Goal: Task Accomplishment & Management: Use online tool/utility

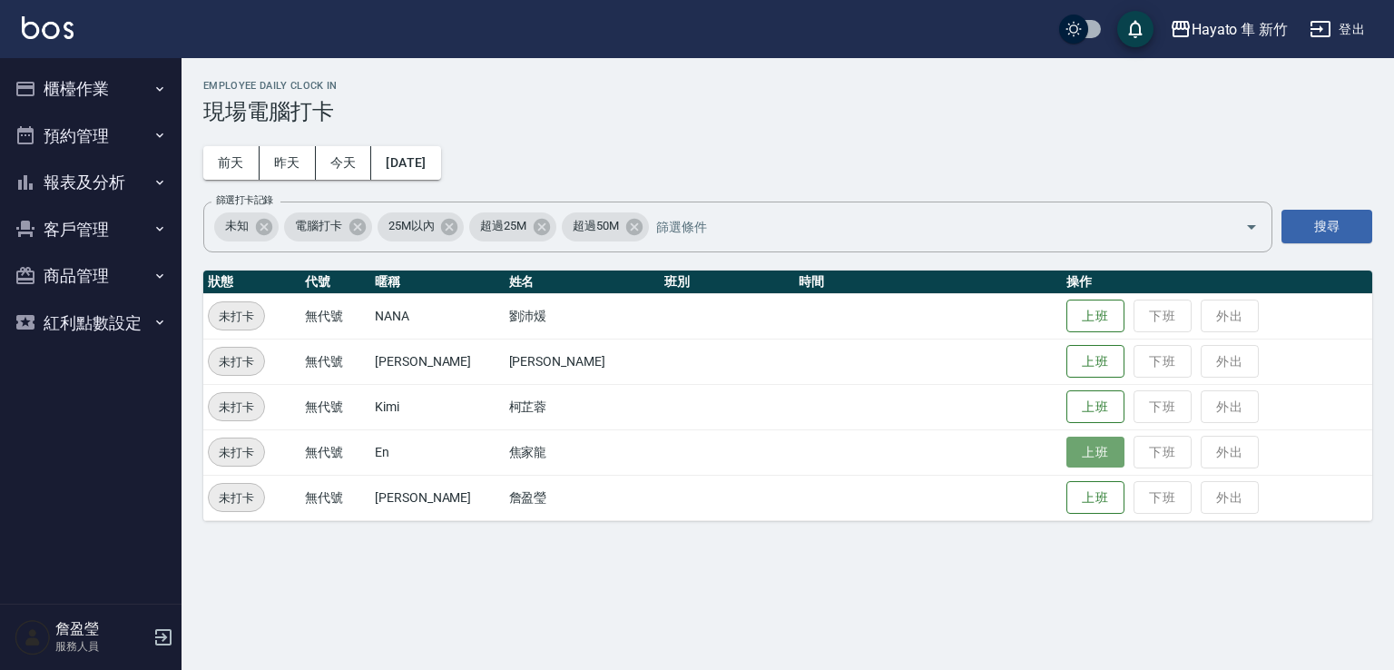
click at [1080, 452] on button "上班" at bounding box center [1095, 452] width 58 height 32
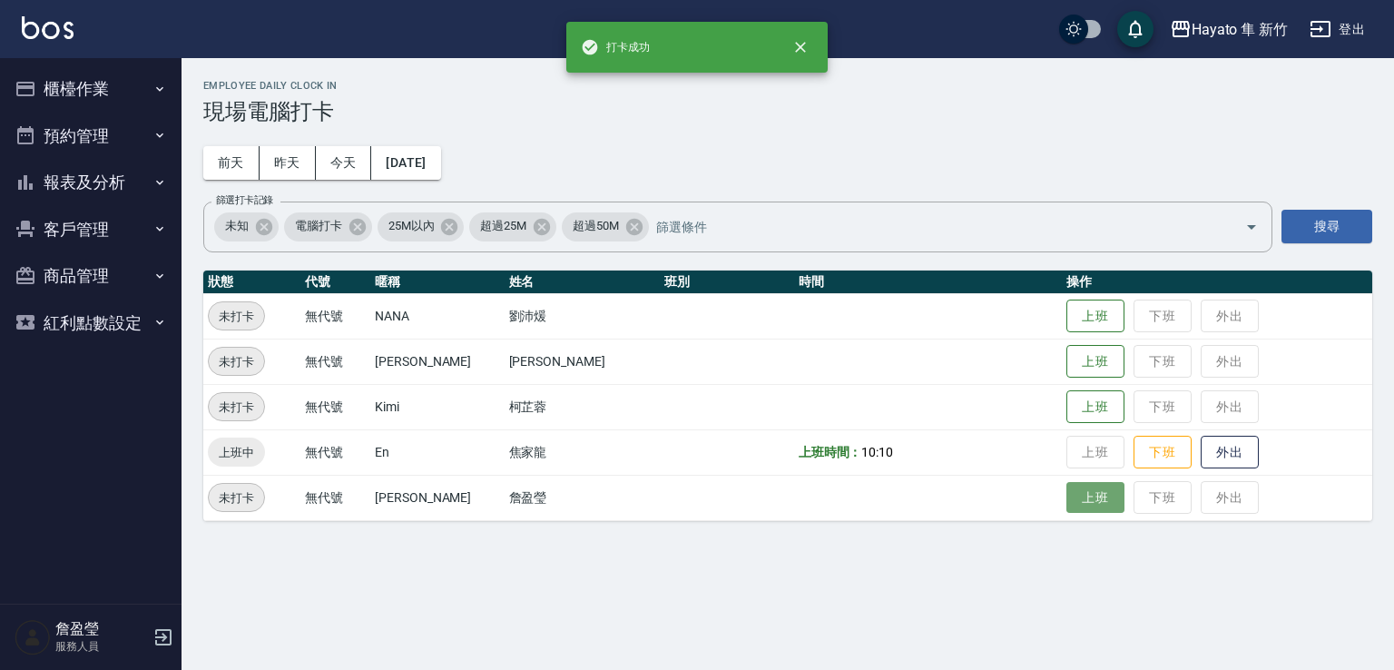
click at [1068, 493] on button "上班" at bounding box center [1095, 498] width 58 height 32
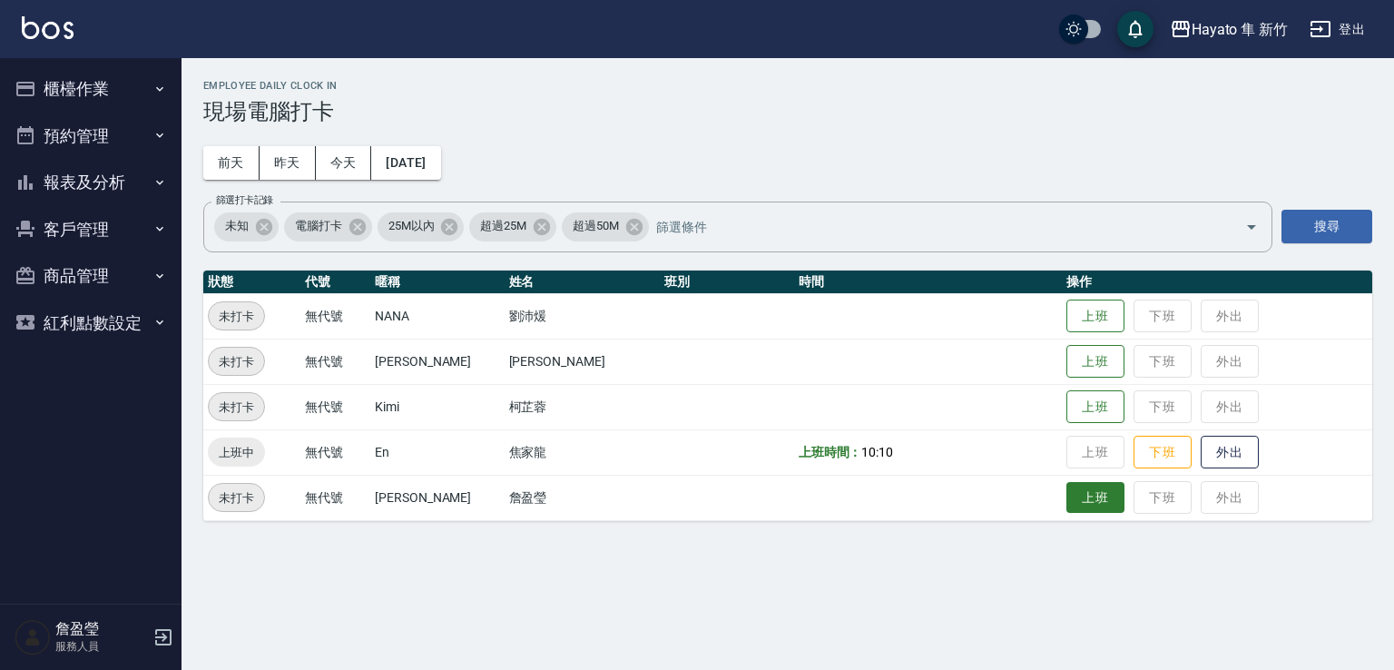
click at [1066, 488] on button "上班" at bounding box center [1095, 498] width 58 height 32
